Goal: Find specific page/section: Find specific page/section

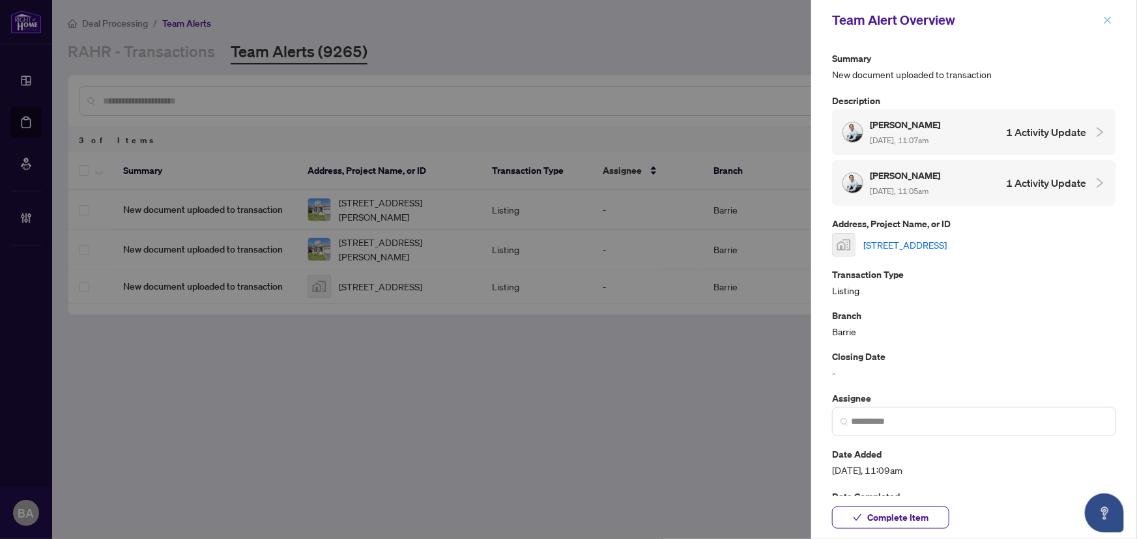
click at [1108, 25] on span "button" at bounding box center [1107, 20] width 9 height 21
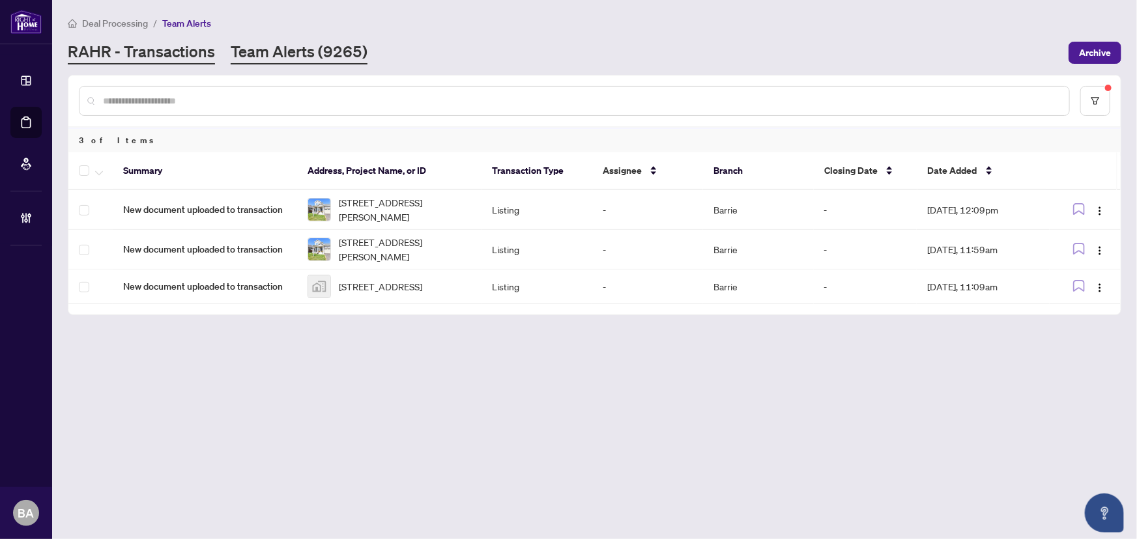
click at [204, 51] on link "RAHR - Transactions" at bounding box center [141, 52] width 147 height 23
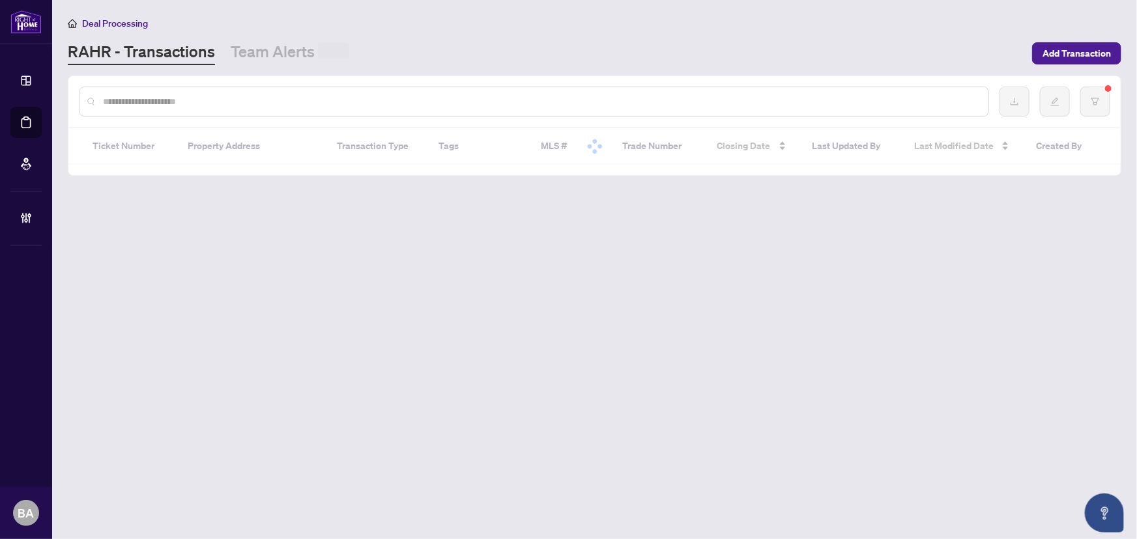
click at [224, 106] on input "text" at bounding box center [540, 101] width 875 height 14
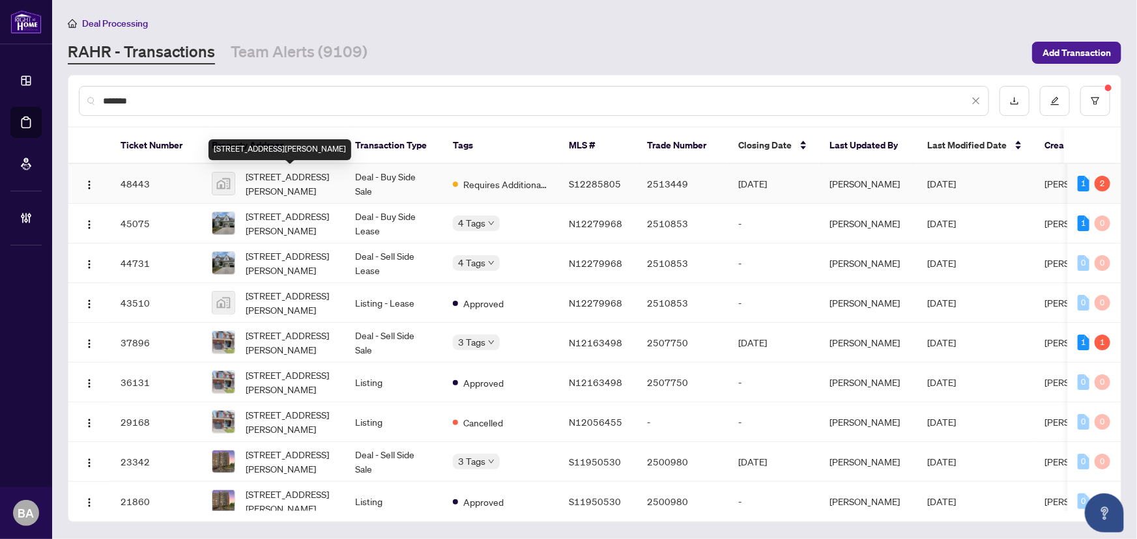
type input "*******"
click at [299, 188] on span "181 Collier St unit 703, Barrie, Ontario L4M 1H7, Canada" at bounding box center [290, 183] width 89 height 29
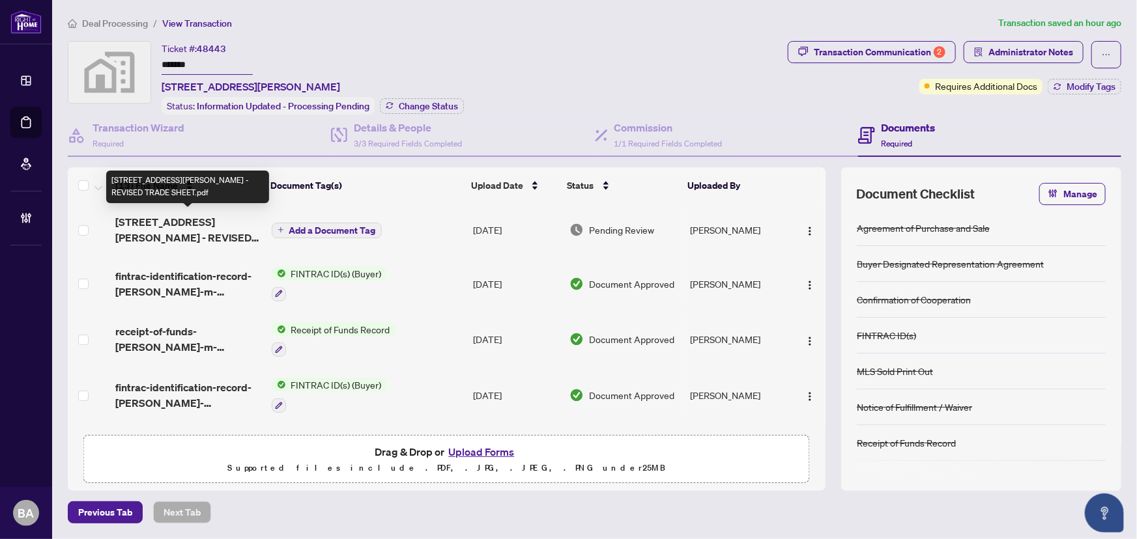
click at [126, 217] on span "181 Collier St unit 703 - REVISED TRADE SHEET.pdf" at bounding box center [187, 229] width 145 height 31
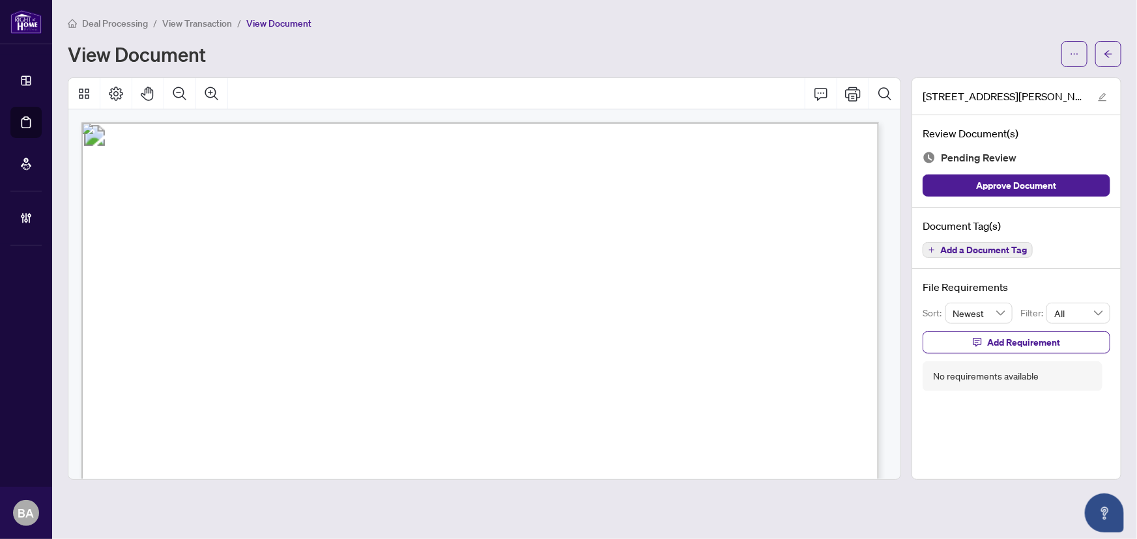
click at [108, 22] on span "Deal Processing" at bounding box center [115, 24] width 66 height 12
click at [198, 24] on span "View Transaction" at bounding box center [197, 24] width 70 height 12
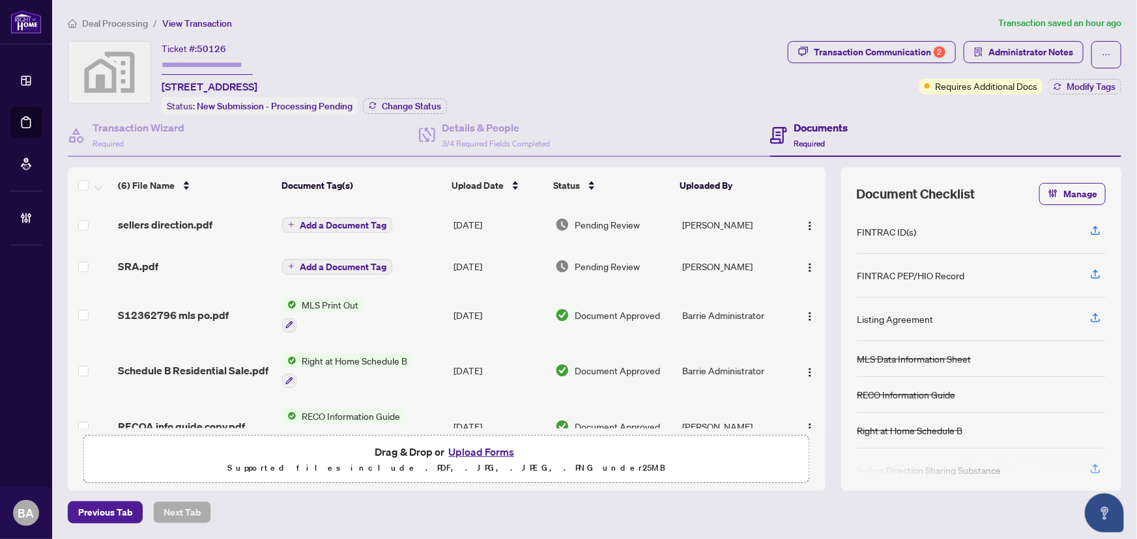
click at [183, 261] on div "SRA.pdf" at bounding box center [195, 267] width 154 height 16
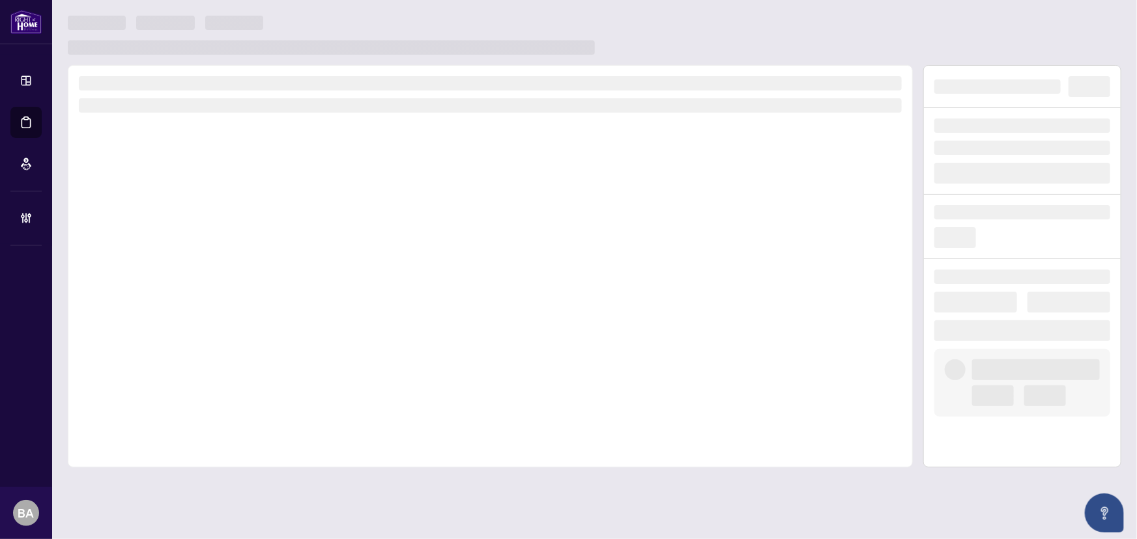
click at [183, 261] on div at bounding box center [490, 266] width 845 height 403
